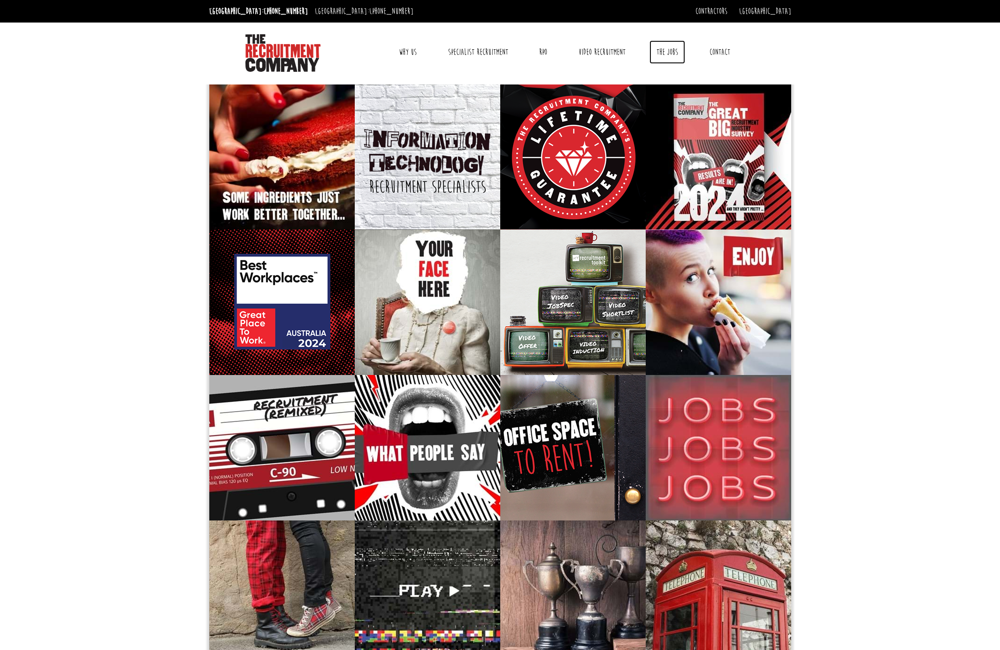
click at [668, 50] on link "The Jobs" at bounding box center [667, 51] width 36 height 23
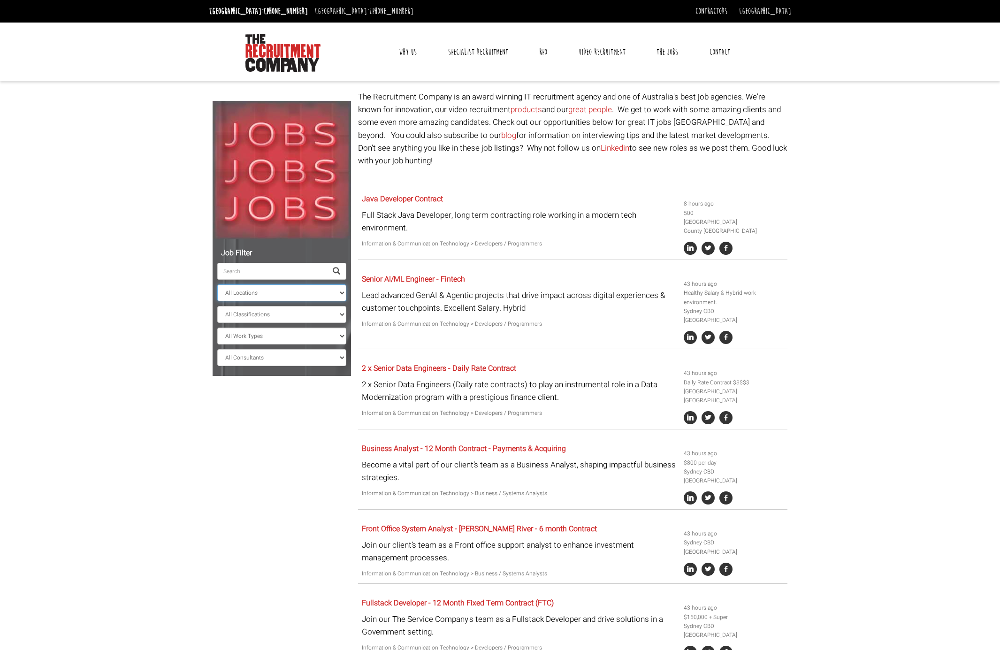
click option "[GEOGRAPHIC_DATA]" at bounding box center [0, 0] width 0 height 0
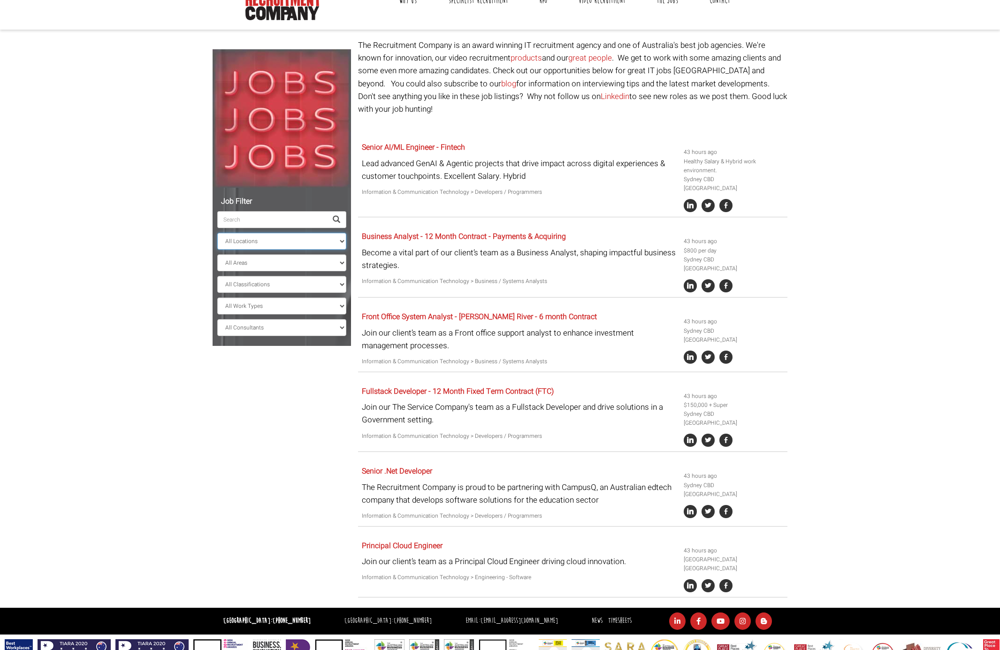
scroll to position [68, 0]
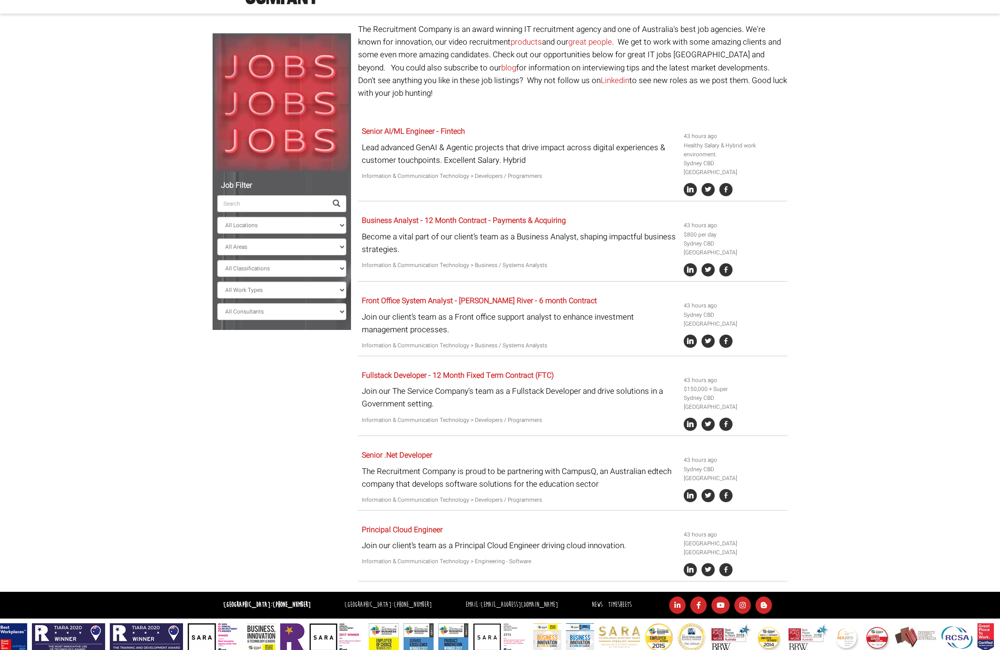
click at [277, 211] on input "search" at bounding box center [272, 203] width 110 height 17
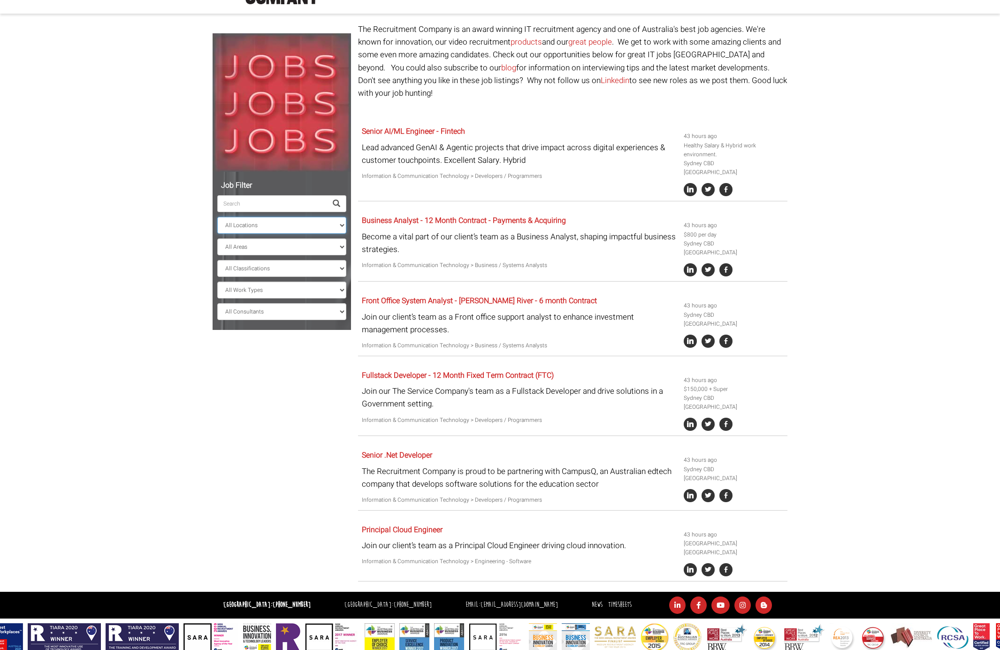
select select "[GEOGRAPHIC_DATA]"
click option "[GEOGRAPHIC_DATA]" at bounding box center [0, 0] width 0 height 0
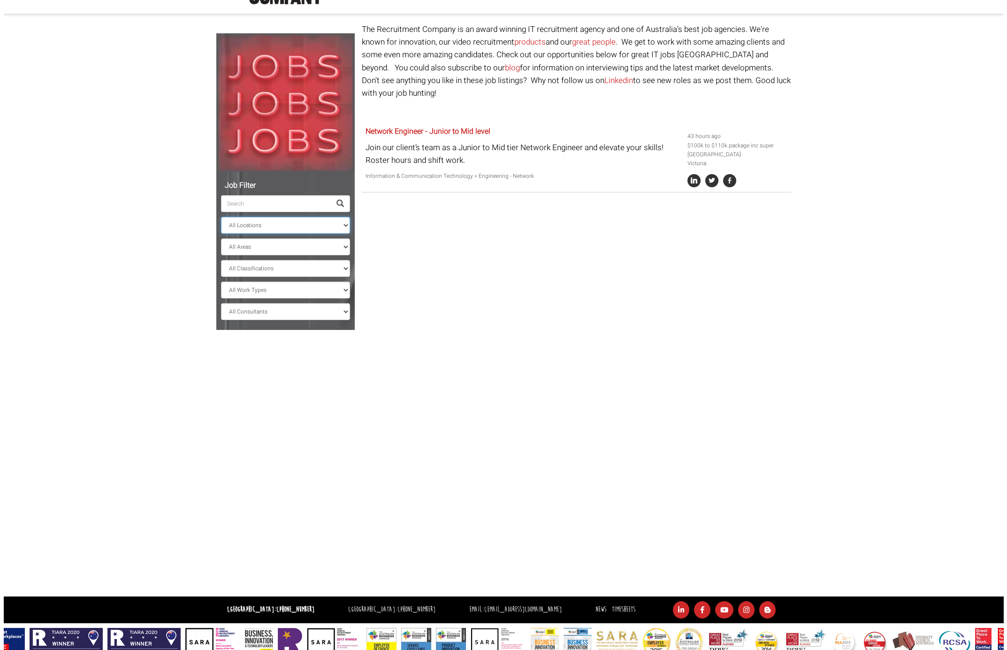
scroll to position [0, 0]
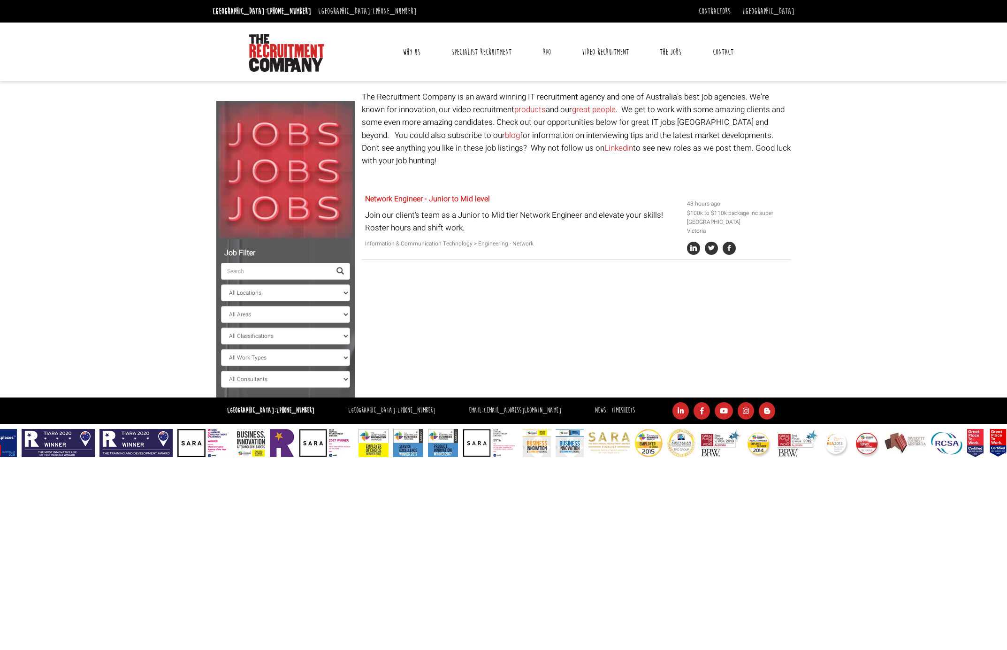
click at [446, 270] on div "Job Filter All Locations [GEOGRAPHIC_DATA] [GEOGRAPHIC_DATA] [GEOGRAPHIC_DATA] …" at bounding box center [503, 244] width 589 height 307
